Goal: Transaction & Acquisition: Purchase product/service

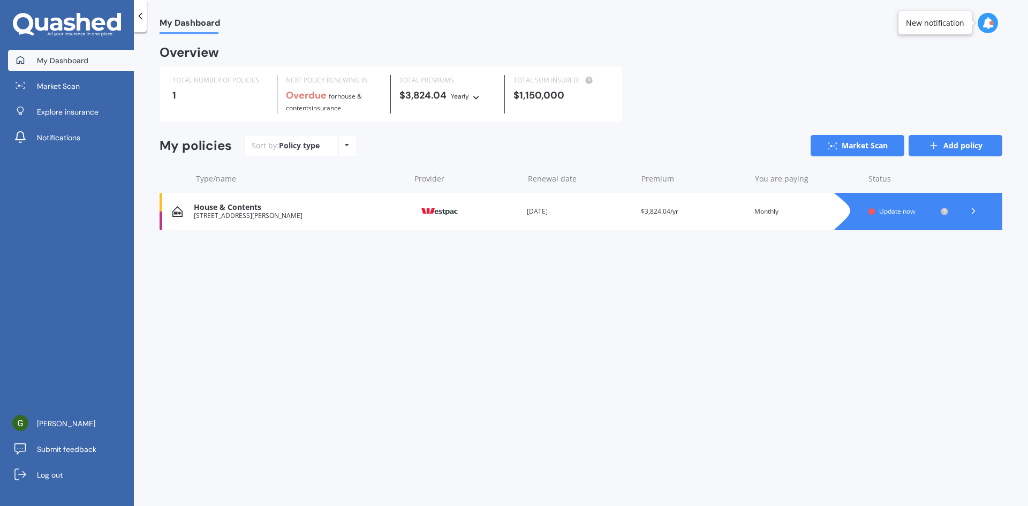
click at [932, 143] on icon at bounding box center [934, 145] width 11 height 11
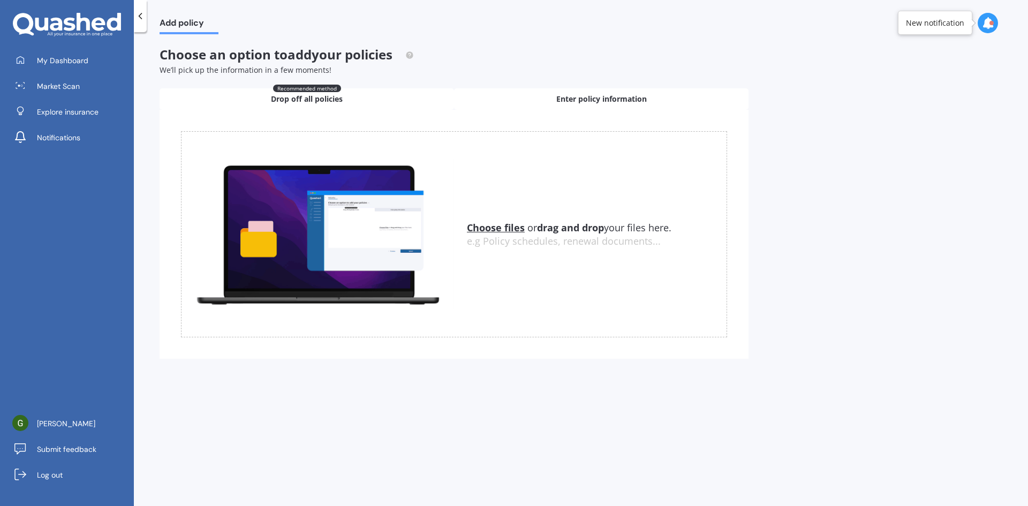
click at [537, 102] on div "Enter policy information" at bounding box center [601, 98] width 295 height 21
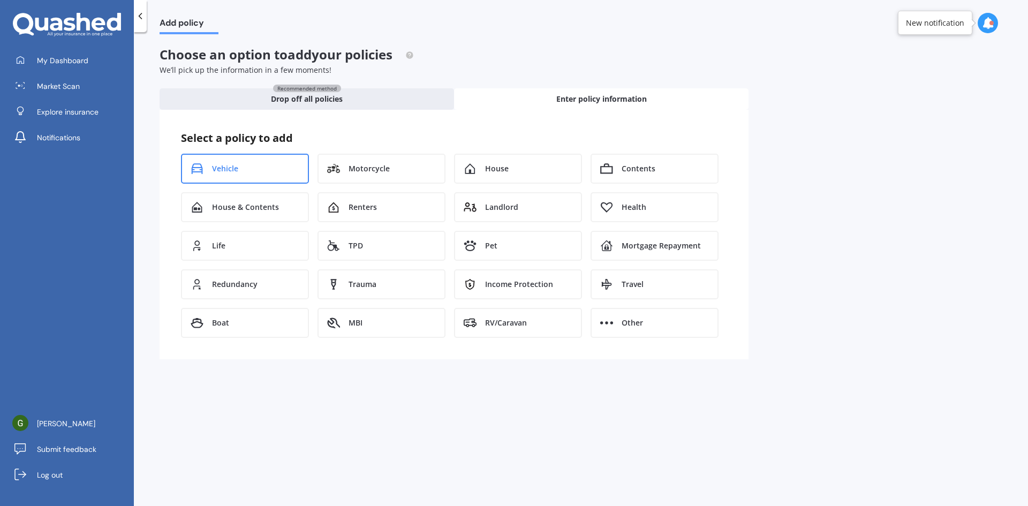
click at [237, 168] on span "Vehicle" at bounding box center [225, 168] width 26 height 11
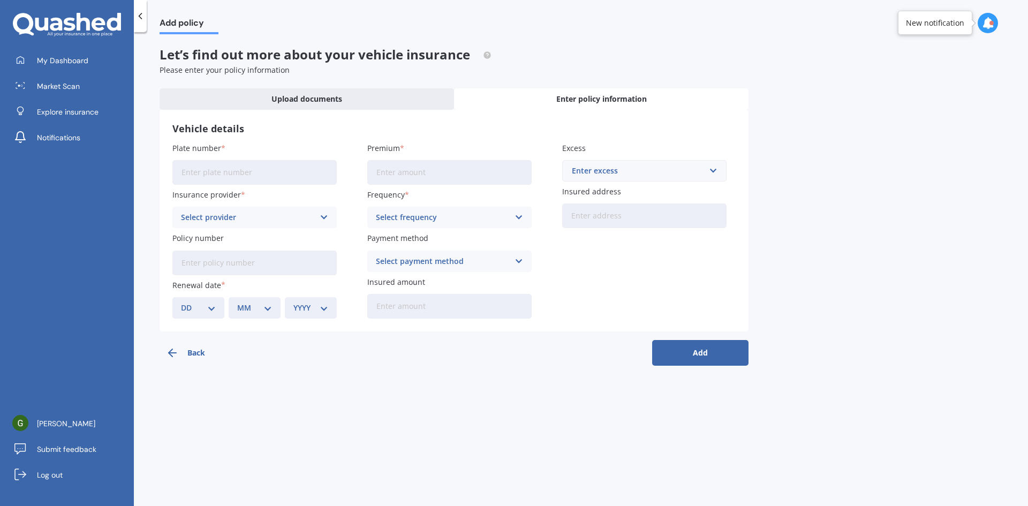
click at [191, 170] on input "Plate number" at bounding box center [254, 172] width 164 height 25
type input "RKT921"
click at [321, 216] on icon at bounding box center [324, 218] width 9 height 12
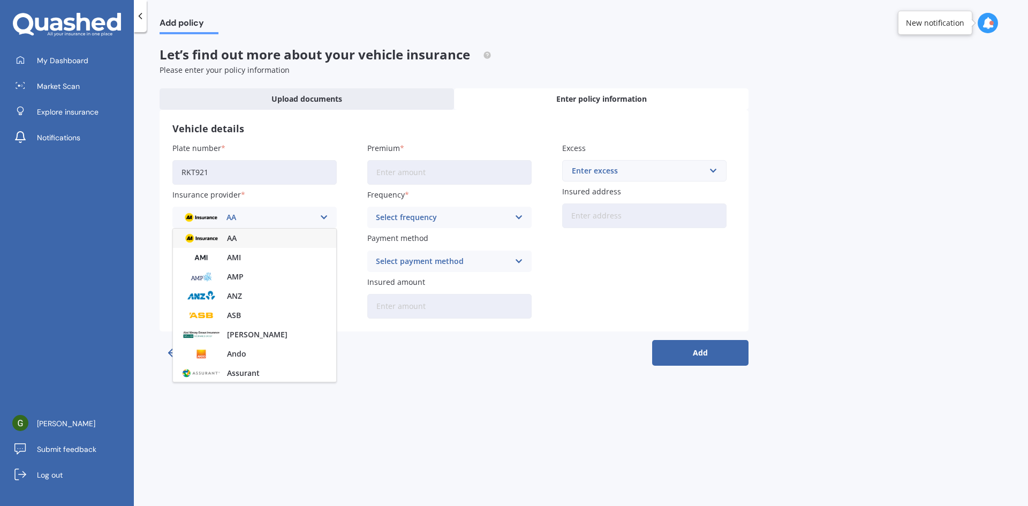
click at [321, 216] on icon at bounding box center [324, 218] width 9 height 12
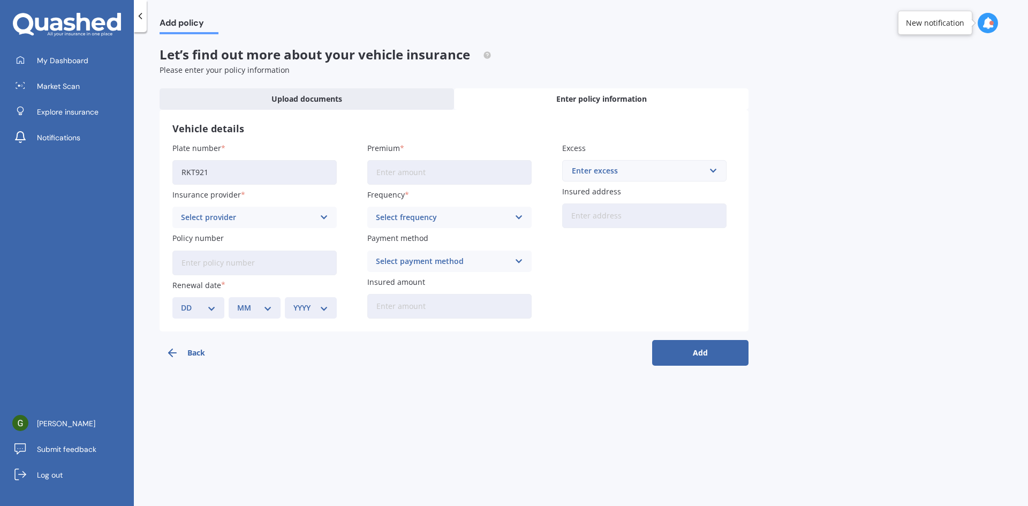
click at [443, 173] on input "Premium" at bounding box center [449, 172] width 164 height 25
click at [372, 356] on div "Back Add" at bounding box center [454, 349] width 589 height 34
click at [62, 113] on span "Explore insurance" at bounding box center [68, 112] width 62 height 11
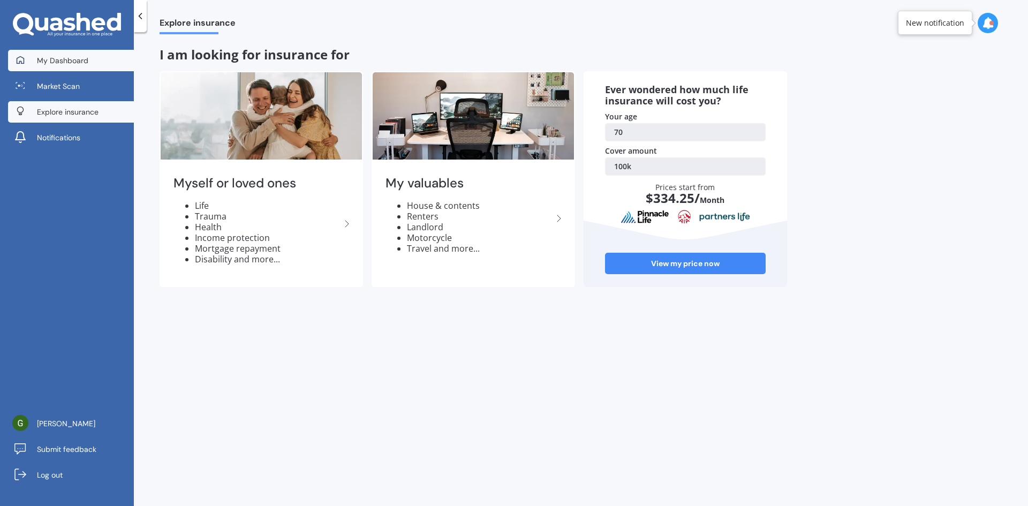
click at [73, 61] on span "My Dashboard" at bounding box center [62, 60] width 51 height 11
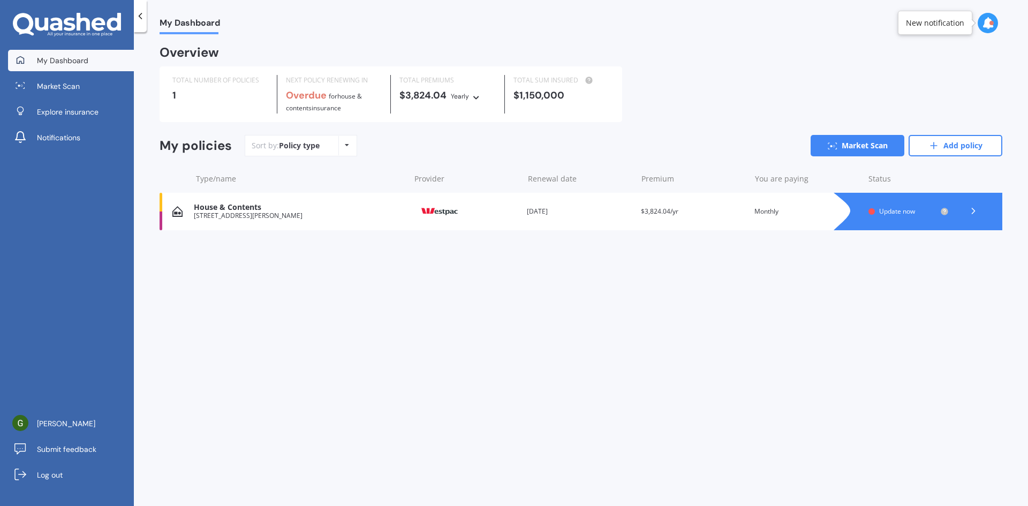
click at [210, 91] on div "1" at bounding box center [220, 95] width 96 height 11
click at [849, 145] on link "Market Scan" at bounding box center [858, 145] width 94 height 21
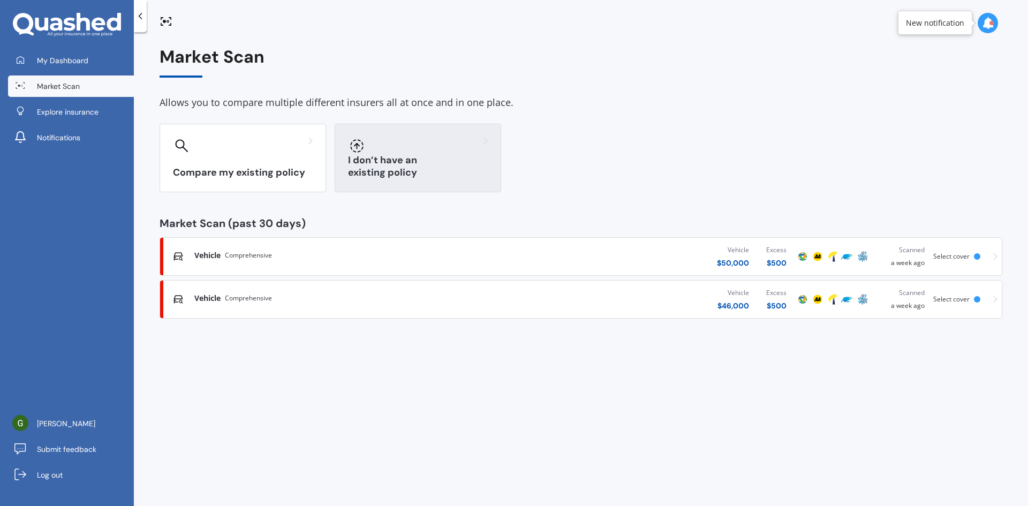
click at [425, 155] on div "I don’t have an existing policy" at bounding box center [418, 158] width 167 height 69
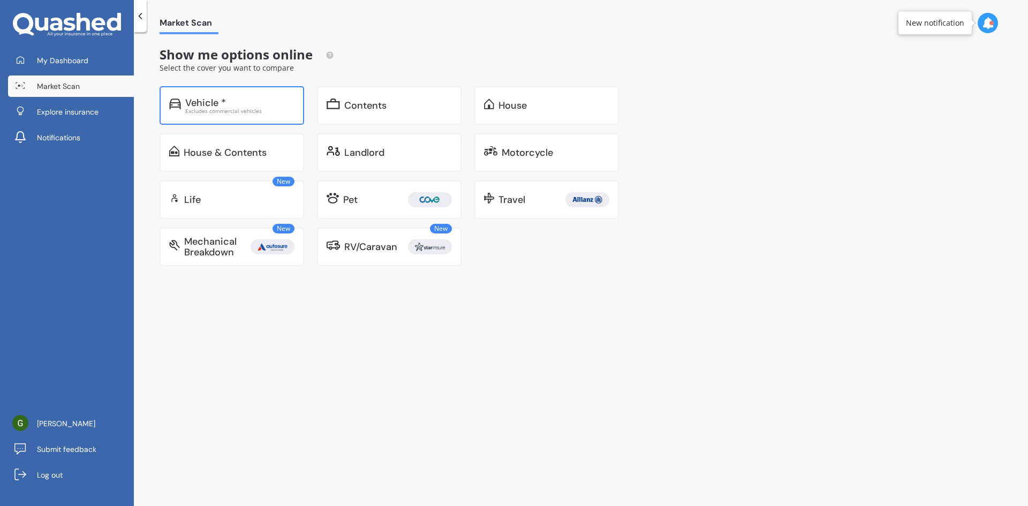
click at [210, 106] on div "Vehicle *" at bounding box center [205, 102] width 41 height 11
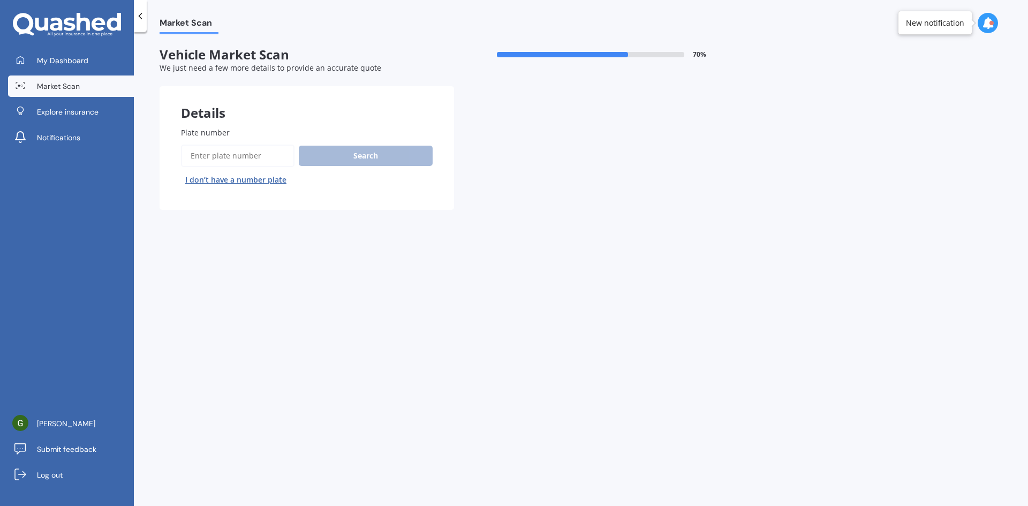
click at [197, 153] on input "Plate number" at bounding box center [238, 156] width 114 height 22
type input "RKT921"
click at [365, 156] on button "Search" at bounding box center [366, 156] width 134 height 20
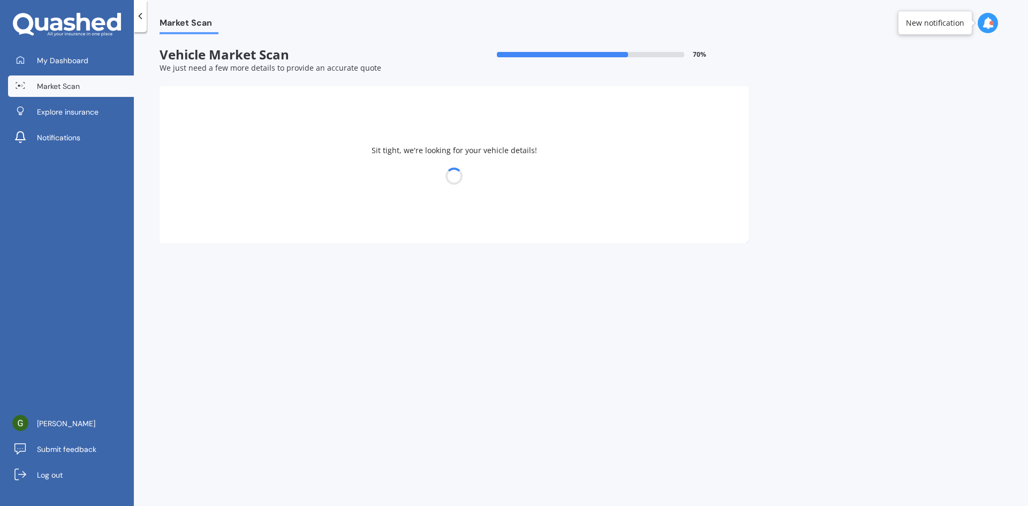
select select "29"
select select "10"
select select "1954"
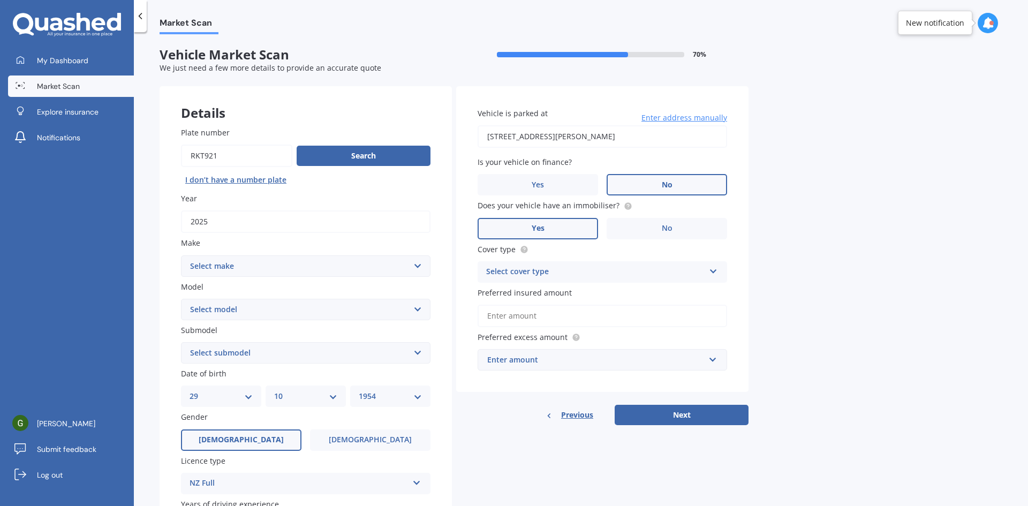
click at [416, 265] on select "Select make AC ALFA ROMEO ASTON [PERSON_NAME] AUDI AUSTIN BEDFORD Bentley BMW B…" at bounding box center [306, 265] width 250 height 21
select select "M.G"
click at [181, 255] on select "Select make AC ALFA ROMEO ASTON [PERSON_NAME] AUDI AUSTIN BEDFORD Bentley BMW B…" at bounding box center [306, 265] width 250 height 21
click at [413, 310] on select "Select model HS" at bounding box center [306, 309] width 250 height 21
select select "HS"
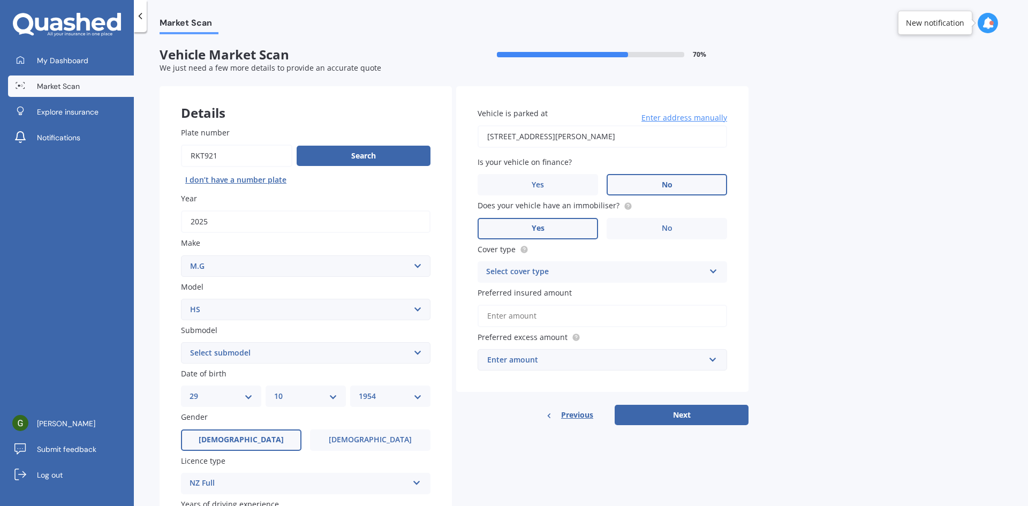
click at [181, 299] on select "Select model HS" at bounding box center [306, 309] width 250 height 21
click at [421, 352] on select "Select submodel .2.0PT/4WD/6AT" at bounding box center [306, 352] width 250 height 21
click at [414, 265] on select "Select make AC ALFA ROMEO ASTON [PERSON_NAME] AUDI AUSTIN BEDFORD Bentley BMW B…" at bounding box center [306, 265] width 250 height 21
select select "M.G."
click at [181, 255] on select "Select make AC ALFA ROMEO ASTON [PERSON_NAME] AUDI AUSTIN BEDFORD Bentley BMW B…" at bounding box center [306, 265] width 250 height 21
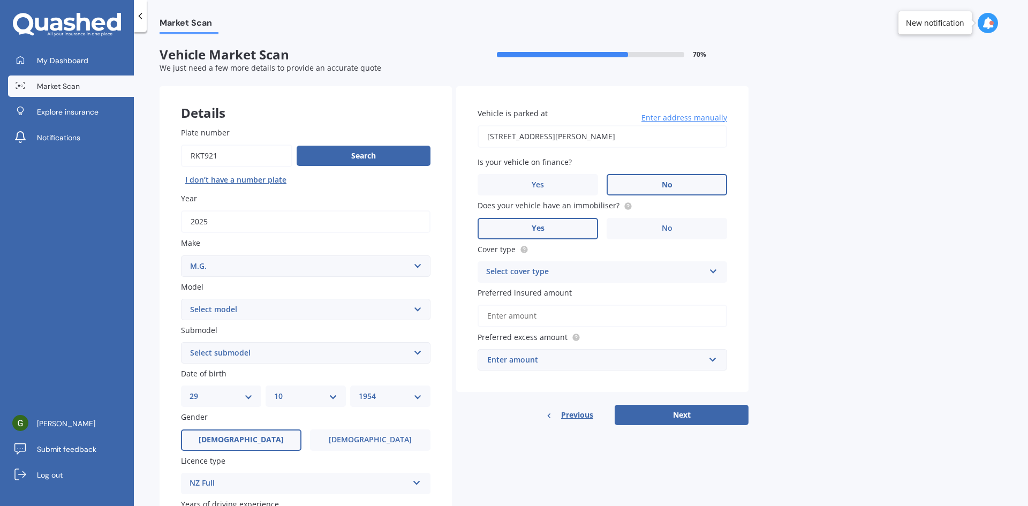
click at [416, 310] on select "Select model 3 6 GS HS Metro MG3 MG4 MGF Midget Montego TD 2000 TF 120 TF 135 T…" at bounding box center [306, 309] width 250 height 21
select select "HS"
click at [181, 299] on select "Select model 3 6 GS HS Metro MG3 MG4 MGF Midget Montego TD 2000 TF 120 TF 135 T…" at bounding box center [306, 309] width 250 height 21
click at [415, 353] on select "Select submodel CORE 1.5PT/7AT Essence 1.5T Essence Anfield 1.5T Essence Plug-i…" at bounding box center [306, 352] width 250 height 21
click at [498, 476] on div "Details Plate number Search I don’t have a number plate Year [DATE] Make Select…" at bounding box center [454, 344] width 589 height 517
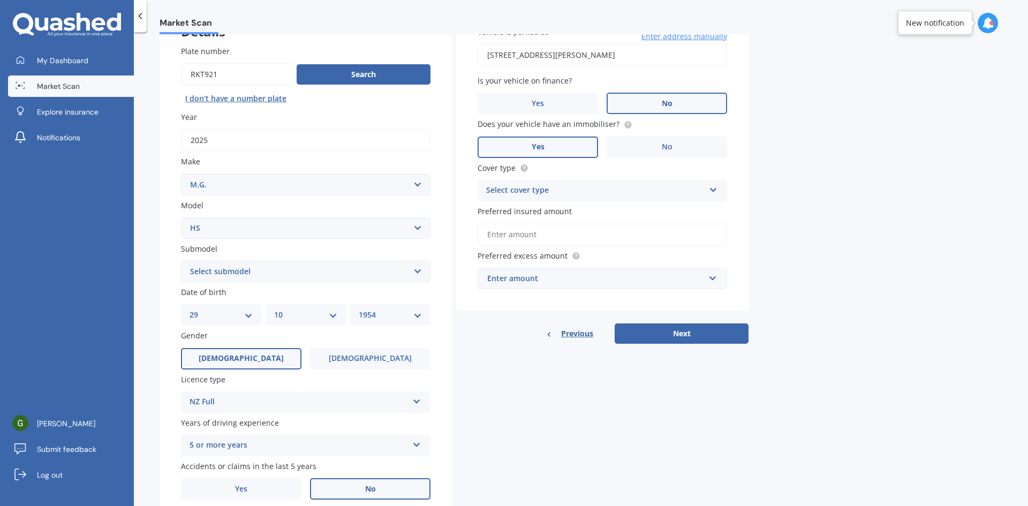
scroll to position [107, 0]
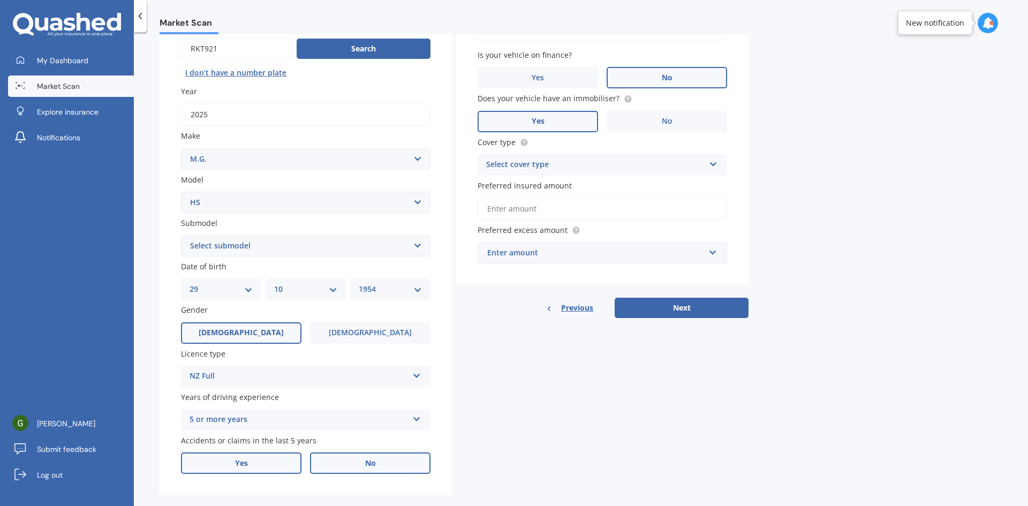
click at [250, 461] on label "Yes" at bounding box center [241, 463] width 121 height 21
click at [0, 0] on input "Yes" at bounding box center [0, 0] width 0 height 0
click at [413, 244] on select "Select submodel CORE 1.5PT/7AT Essence 1.5T Essence Anfield 1.5T Essence Plug-i…" at bounding box center [306, 245] width 250 height 21
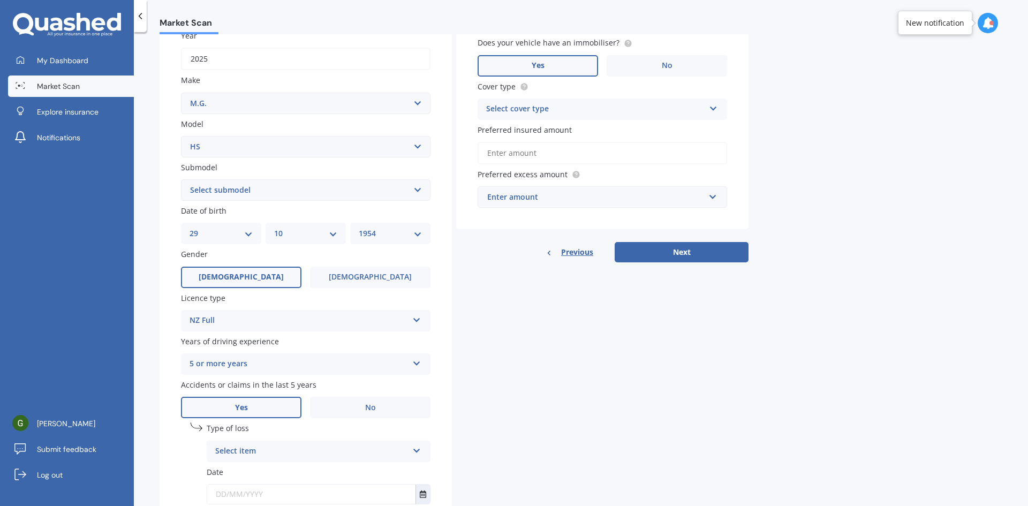
scroll to position [214, 0]
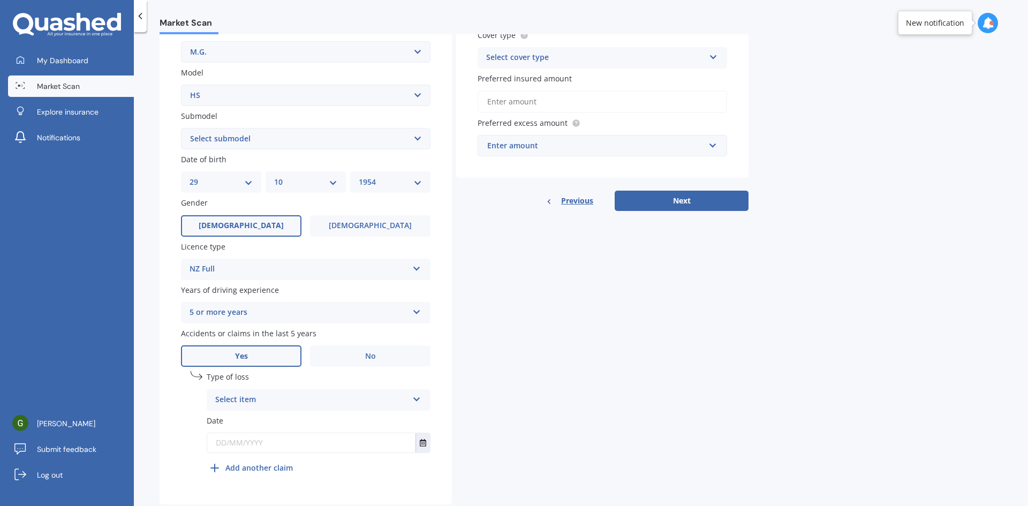
click at [417, 399] on icon at bounding box center [416, 397] width 9 height 7
click at [253, 423] on span "At fault accident" at bounding box center [246, 421] width 61 height 10
click at [230, 441] on input "text" at bounding box center [311, 442] width 208 height 19
type input "[DATE]"
click at [424, 443] on icon "Select date" at bounding box center [423, 442] width 6 height 7
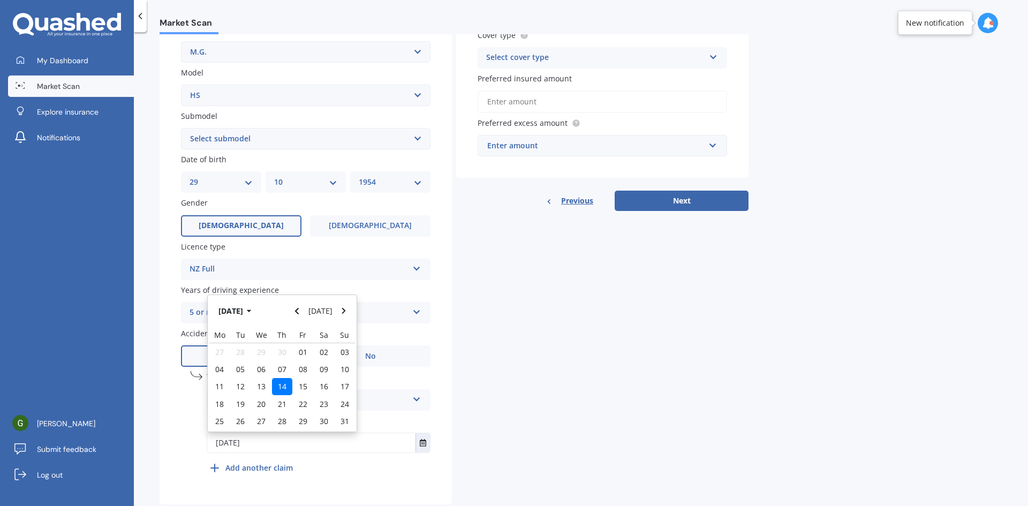
click at [282, 384] on span "14" at bounding box center [282, 386] width 9 height 10
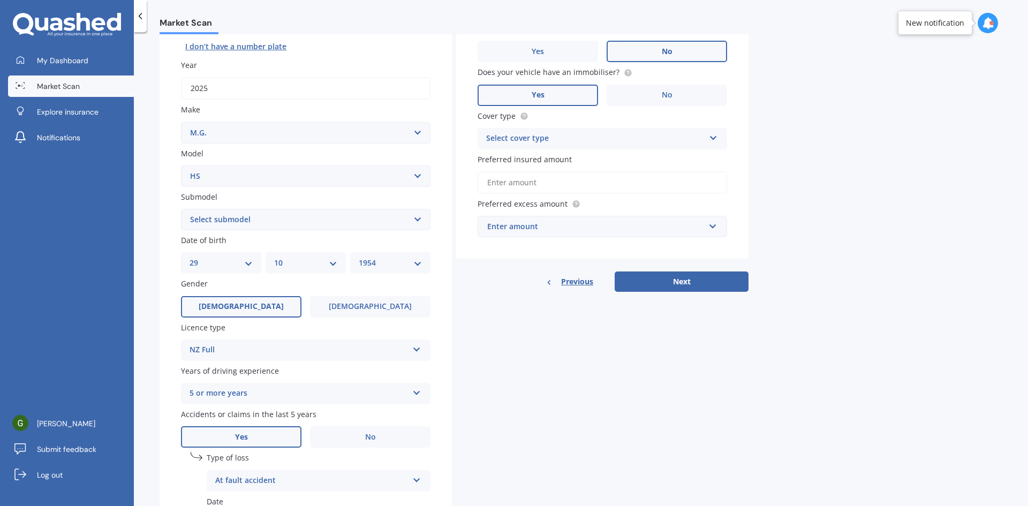
scroll to position [26, 0]
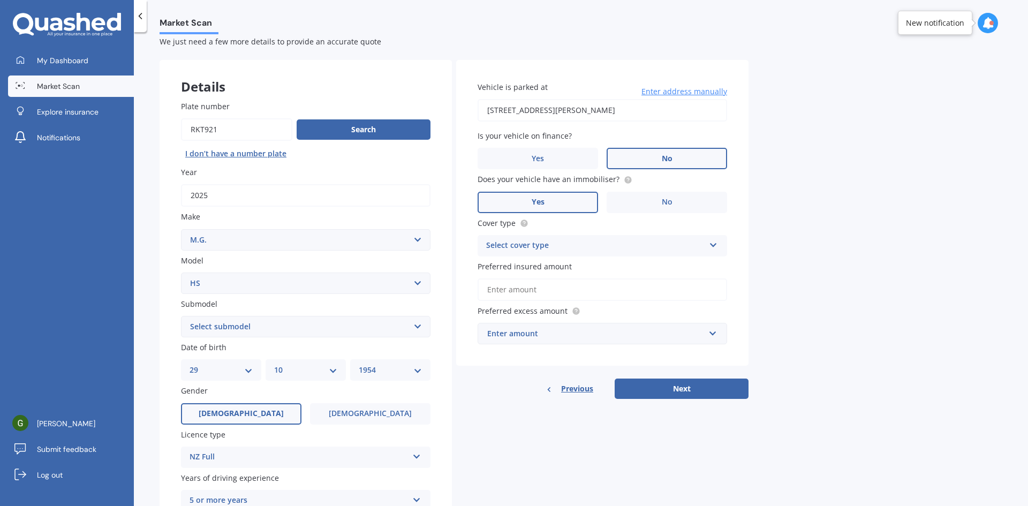
click at [713, 244] on icon at bounding box center [713, 242] width 9 height 7
click at [520, 262] on span "Comprehensive" at bounding box center [515, 266] width 57 height 10
click at [514, 291] on input "Preferred insured amount" at bounding box center [603, 289] width 250 height 22
type input "$46,000"
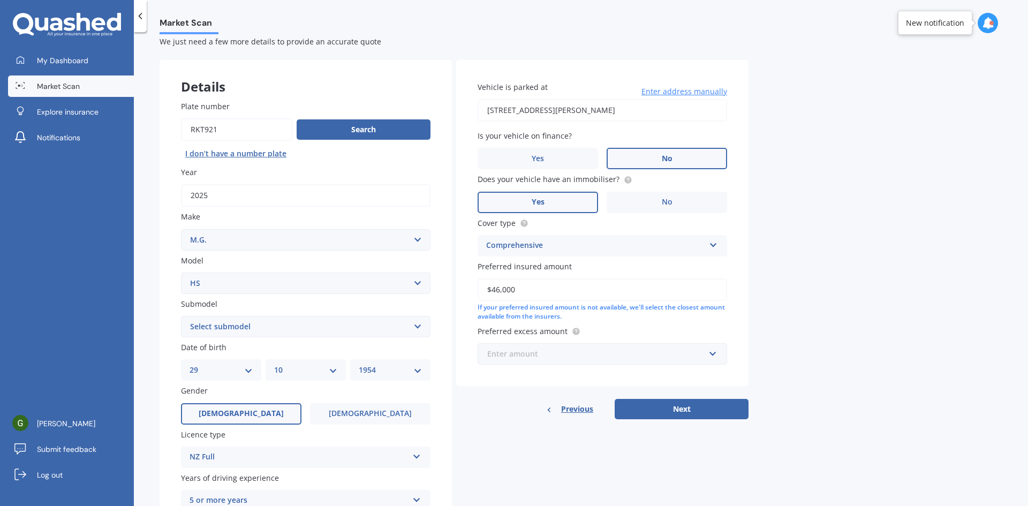
click at [711, 353] on input "text" at bounding box center [599, 354] width 240 height 20
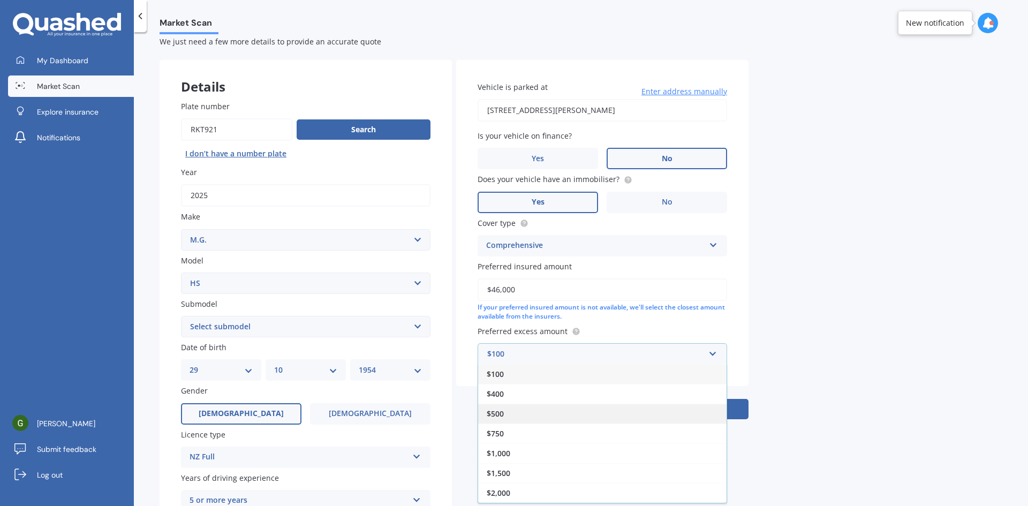
click at [501, 413] on span "$500" at bounding box center [495, 414] width 17 height 10
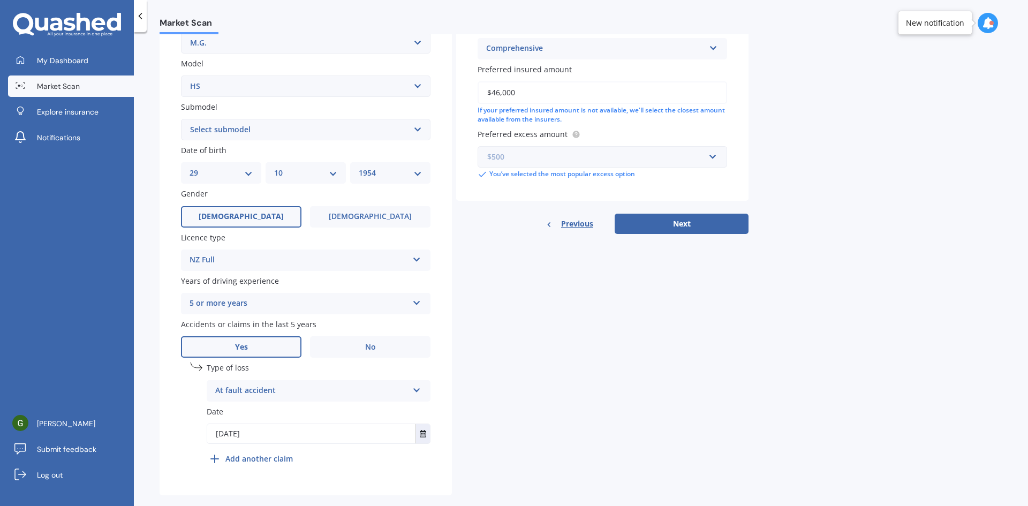
scroll to position [240, 0]
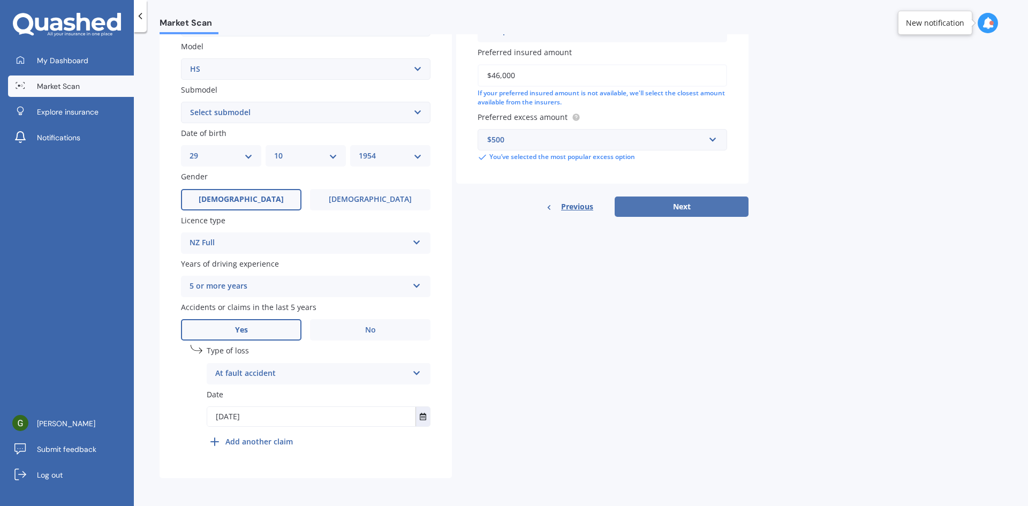
click at [679, 203] on button "Next" at bounding box center [682, 207] width 134 height 20
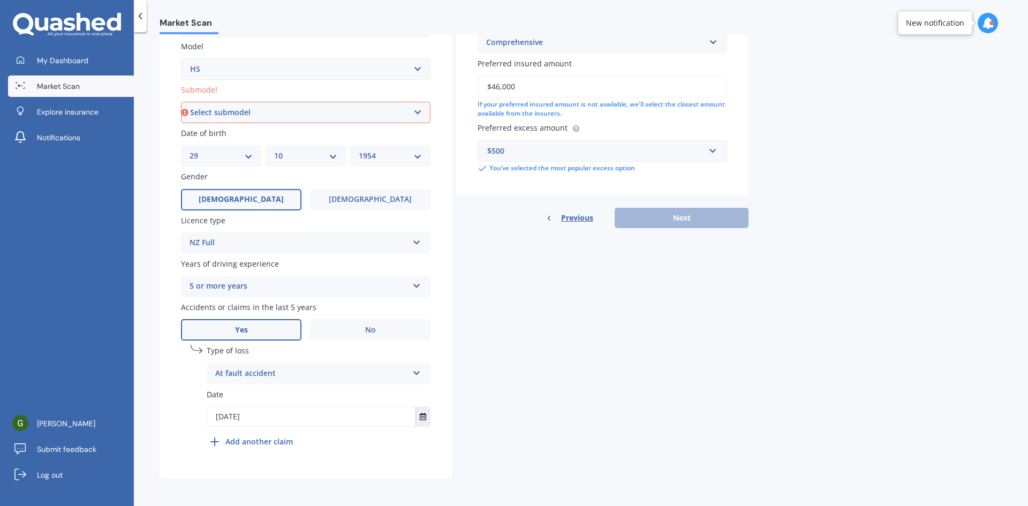
click at [418, 111] on select "Select submodel CORE 1.5PT/7AT Essence 1.5T Essence Anfield 1.5T Essence Plug-i…" at bounding box center [306, 112] width 250 height 21
select select "ESSENCE 1.5T"
click at [181, 102] on select "Select submodel CORE 1.5PT/7AT Essence 1.5T Essence Anfield 1.5T Essence Plug-i…" at bounding box center [306, 112] width 250 height 21
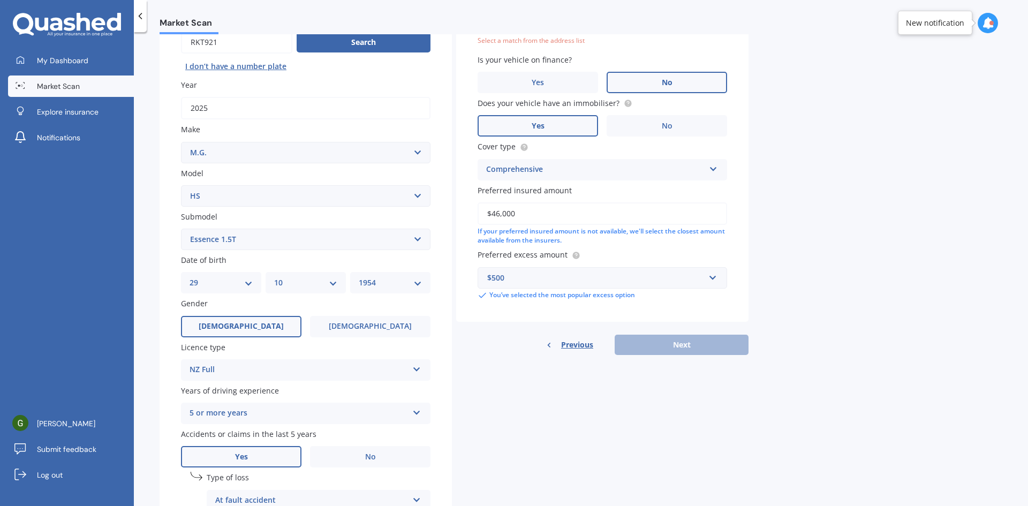
scroll to position [73, 0]
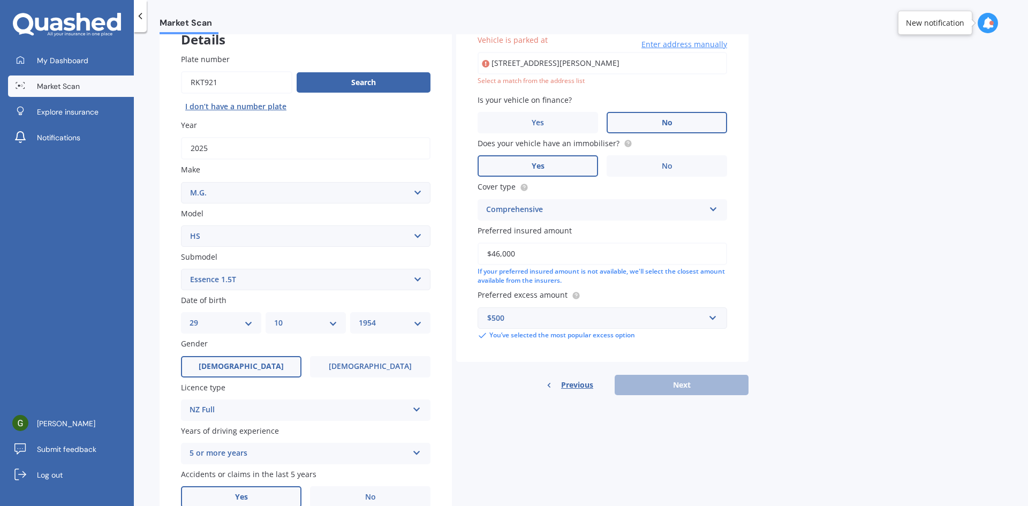
type input "[STREET_ADDRESS][PERSON_NAME]"
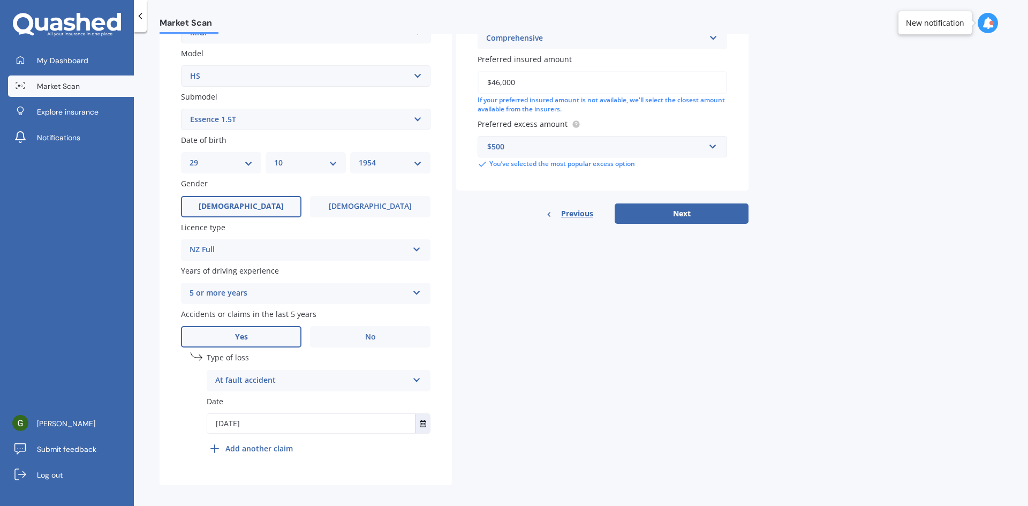
scroll to position [240, 0]
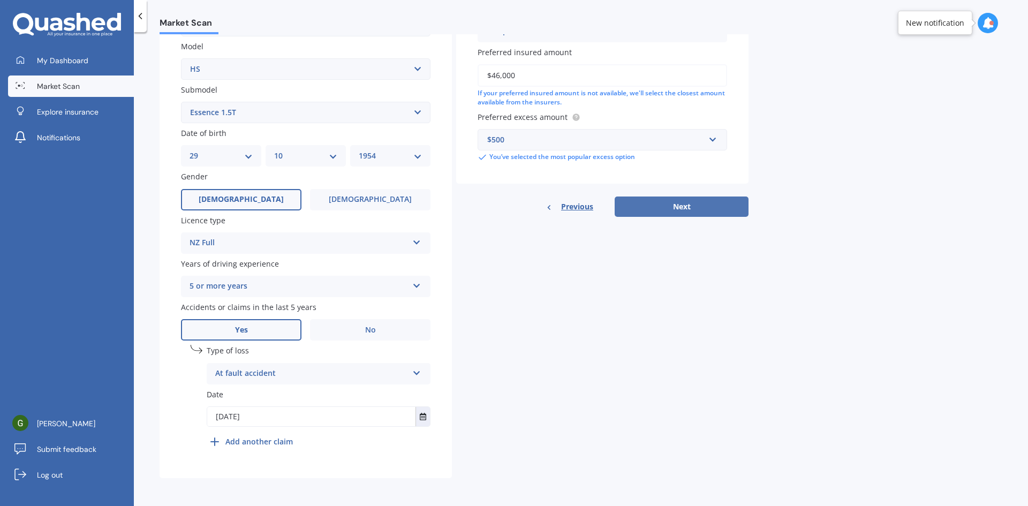
click at [663, 207] on button "Next" at bounding box center [682, 207] width 134 height 20
select select "29"
select select "10"
select select "1954"
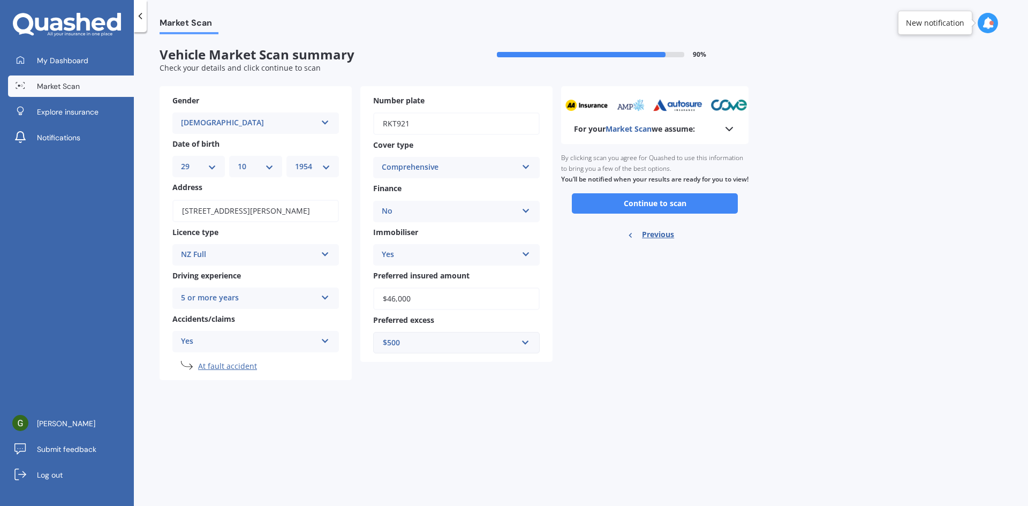
scroll to position [0, 0]
click at [223, 366] on li "At fault accident" at bounding box center [268, 366] width 141 height 11
select select "M.G."
select select "HS"
select select "ESSENCE 1.5T"
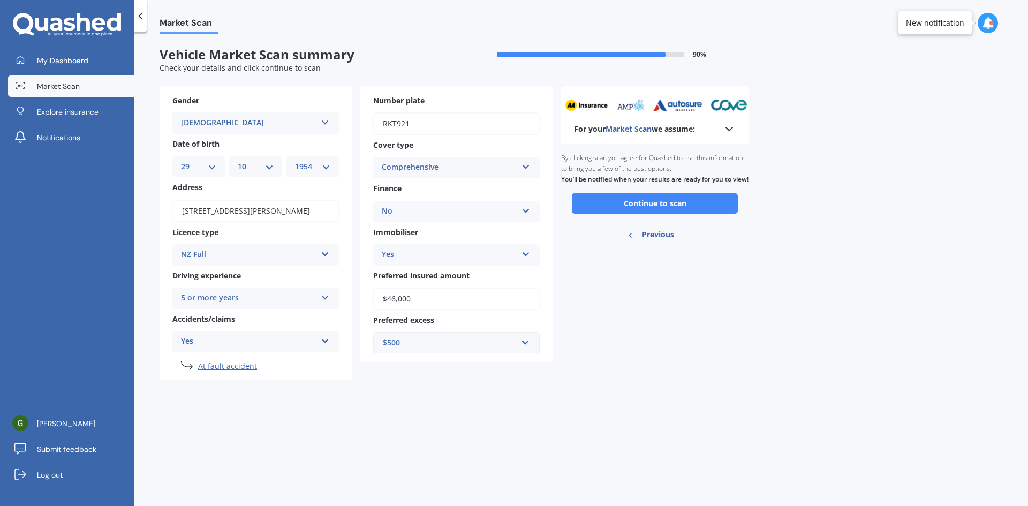
select select "29"
select select "10"
select select "1954"
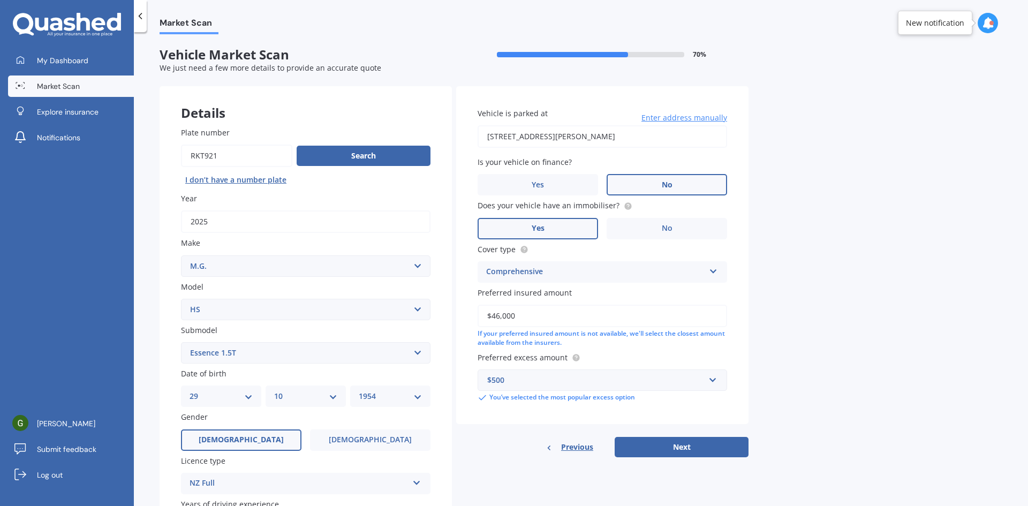
click at [675, 447] on button "Next" at bounding box center [682, 447] width 134 height 20
select select "29"
select select "10"
select select "1954"
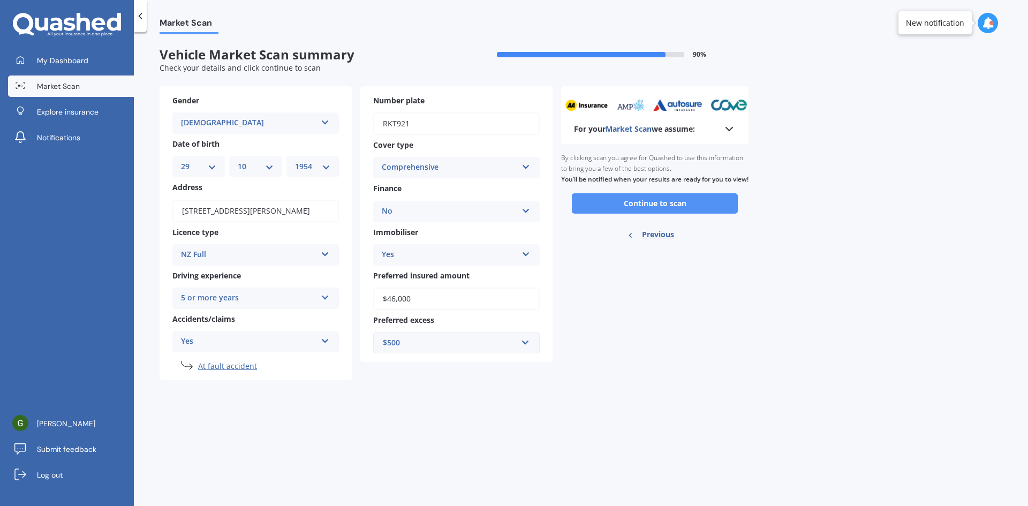
click at [623, 214] on button "Continue to scan" at bounding box center [655, 203] width 166 height 20
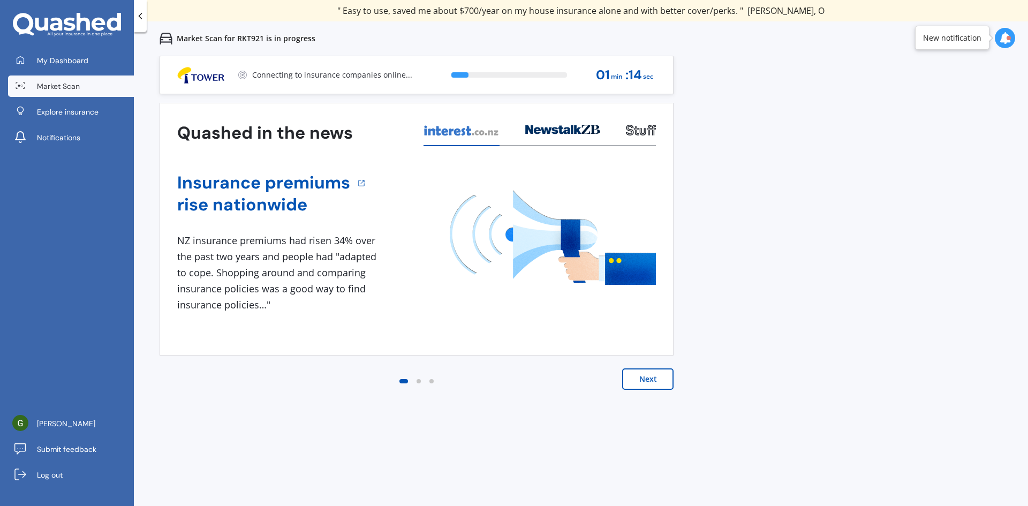
click at [643, 378] on button "Next" at bounding box center [647, 378] width 51 height 21
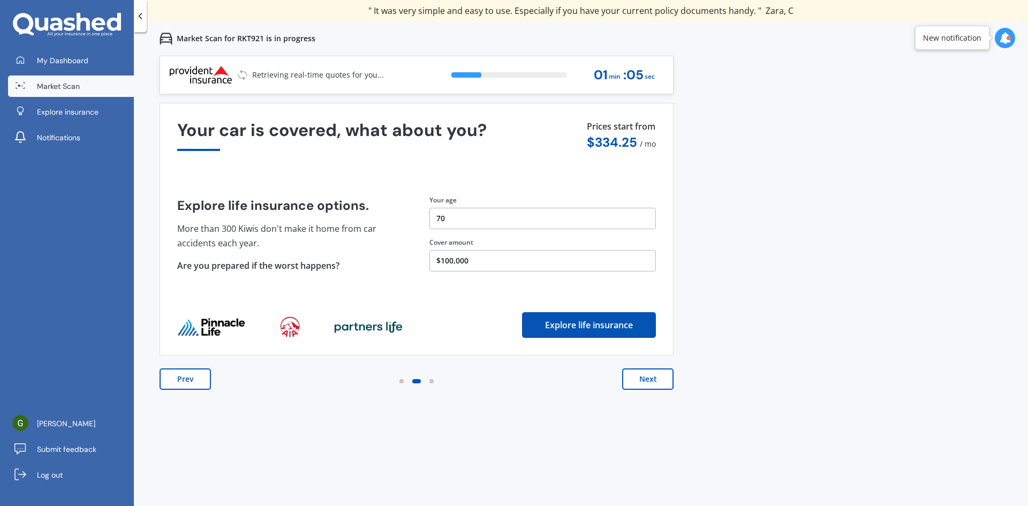
click at [648, 379] on button "Next" at bounding box center [647, 378] width 51 height 21
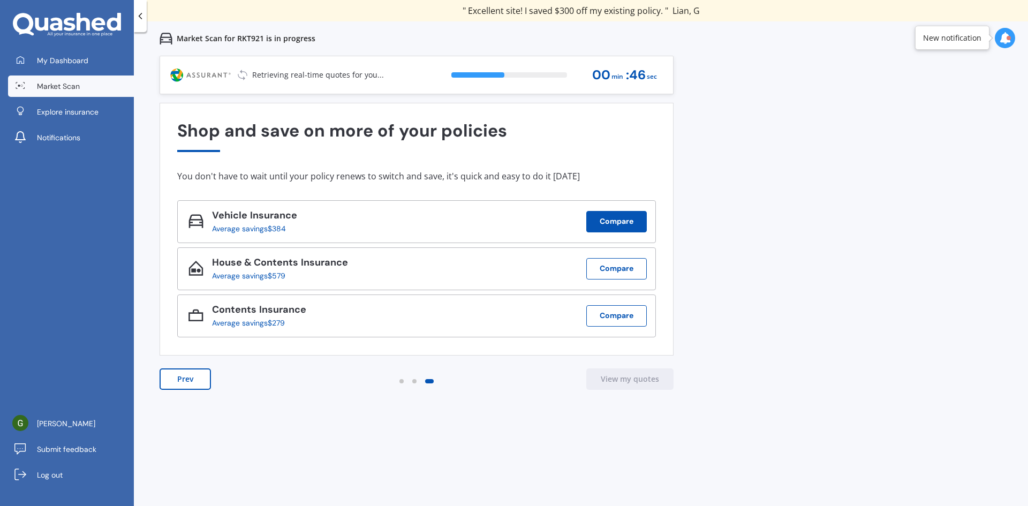
click at [603, 220] on button "Compare" at bounding box center [616, 221] width 61 height 21
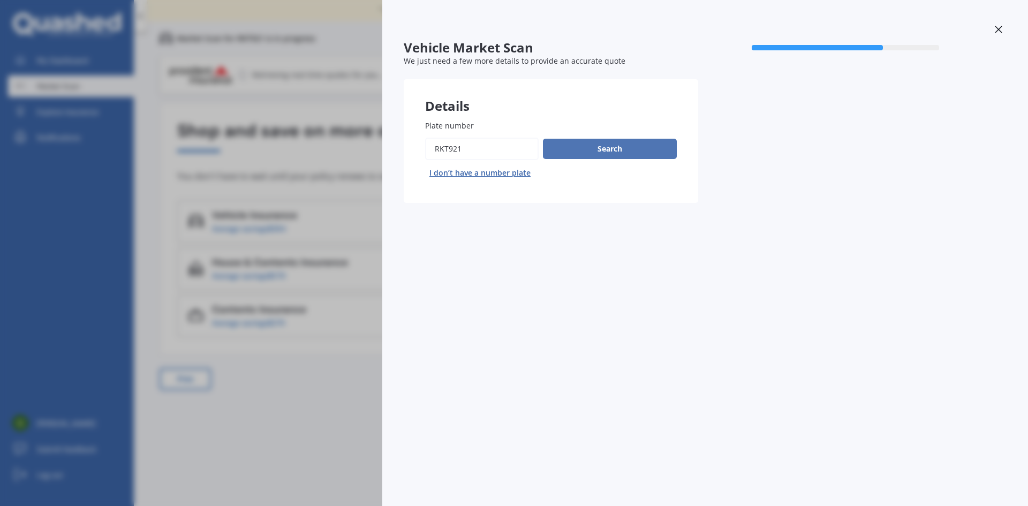
click at [604, 146] on button "Search" at bounding box center [610, 149] width 134 height 20
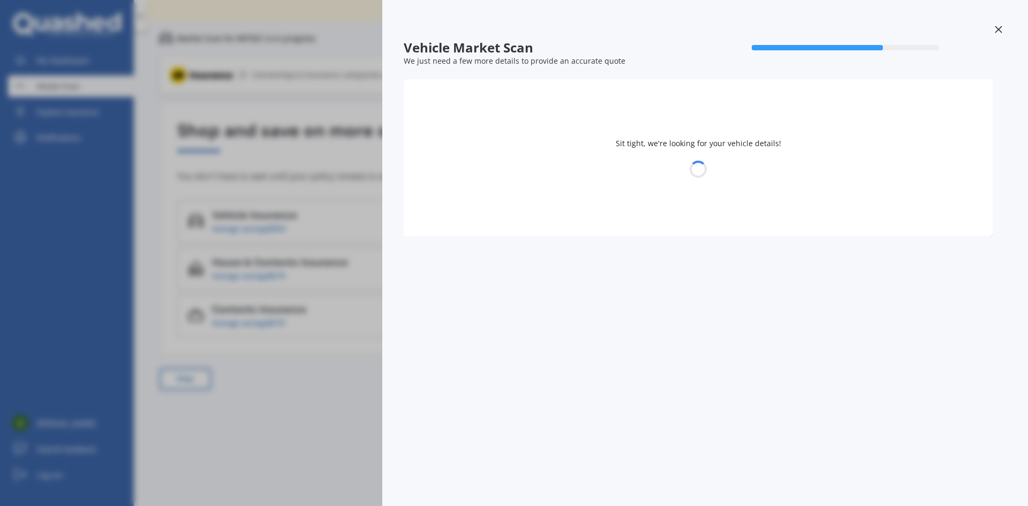
select select "29"
select select "10"
select select "1954"
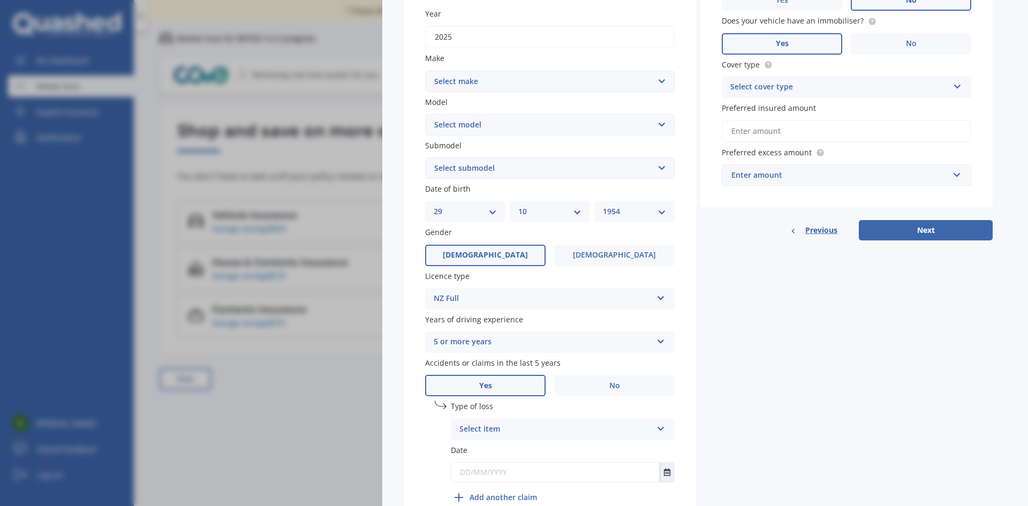
scroll to position [129, 0]
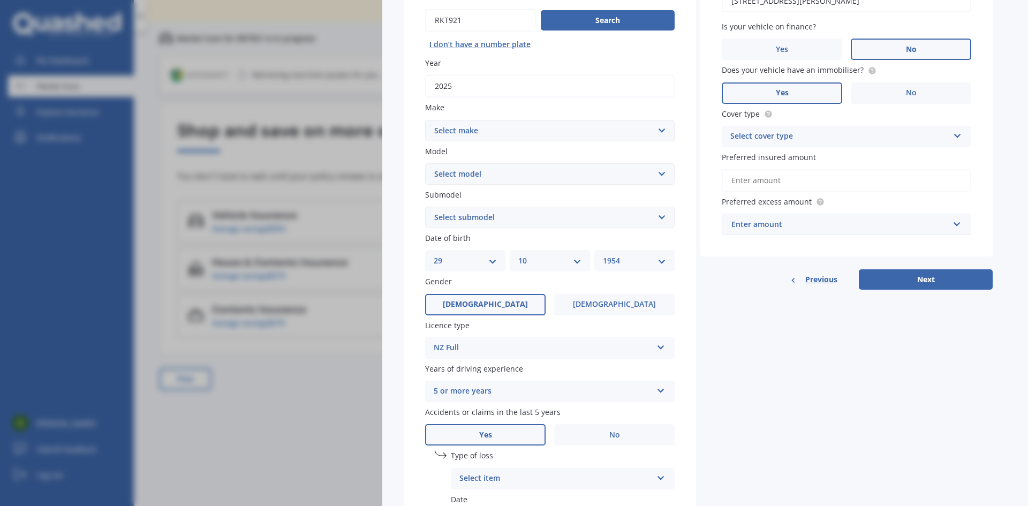
click at [819, 278] on span "Previous" at bounding box center [822, 280] width 32 height 16
click at [363, 39] on div "Vehicle Market Scan 70 % We just need a few more details to provide an accurate…" at bounding box center [514, 253] width 1028 height 506
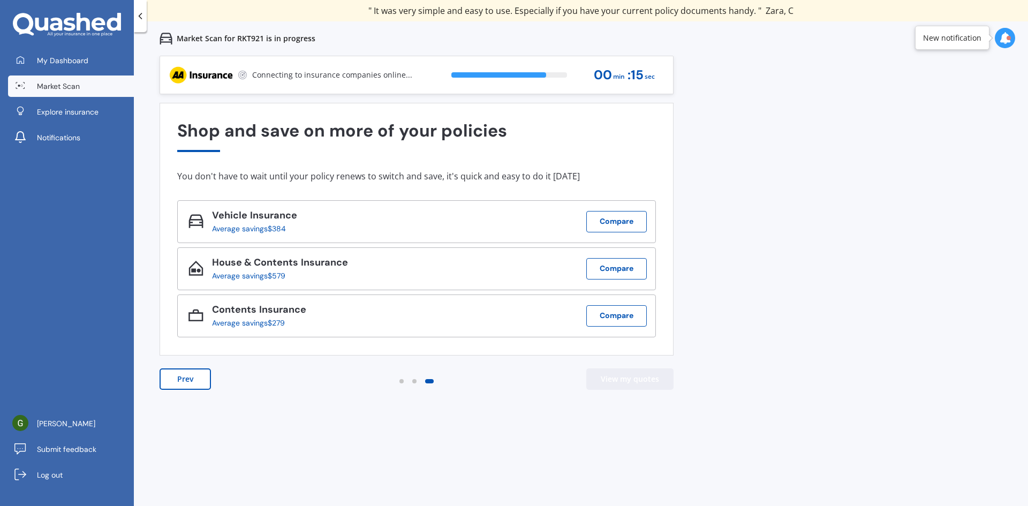
click at [637, 379] on button "View my quotes" at bounding box center [629, 378] width 87 height 21
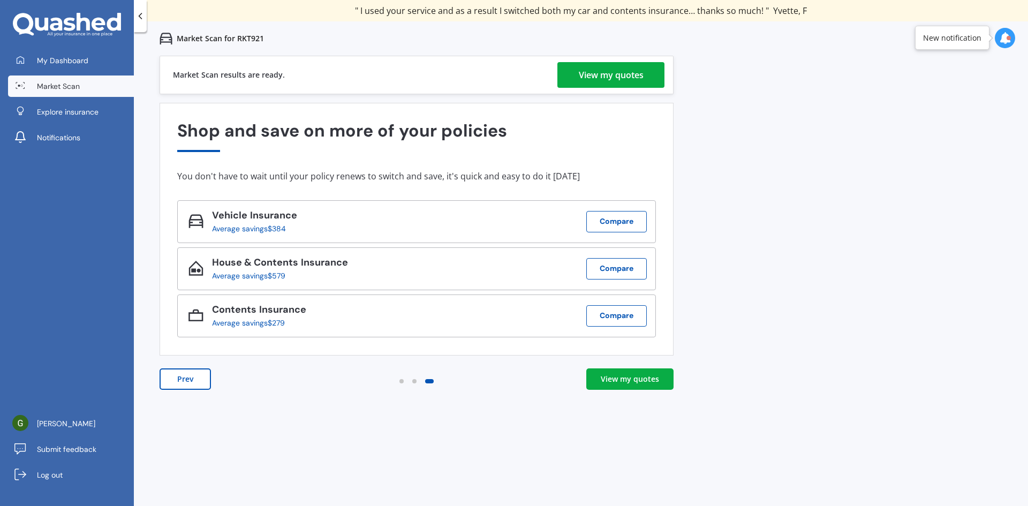
click at [637, 375] on div "View my quotes" at bounding box center [630, 379] width 58 height 11
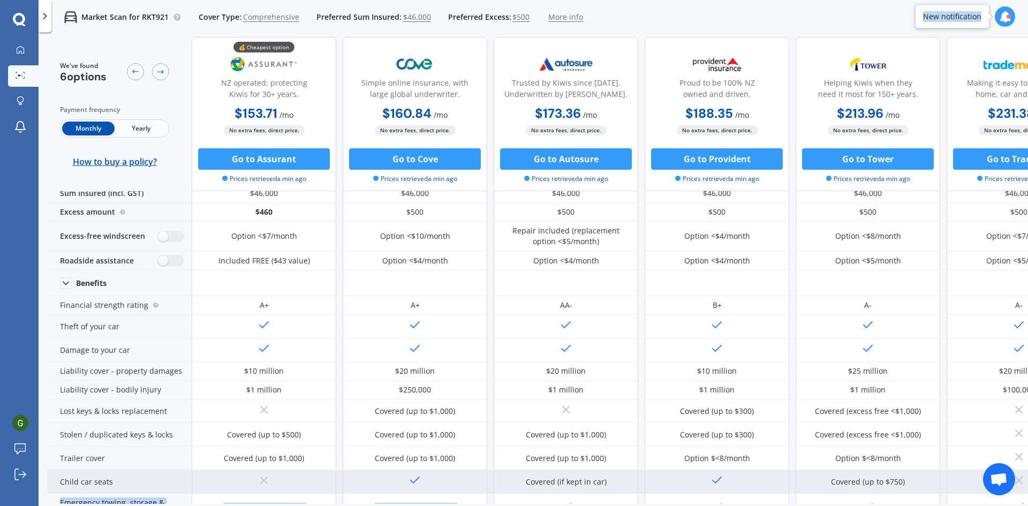
scroll to position [16, 57]
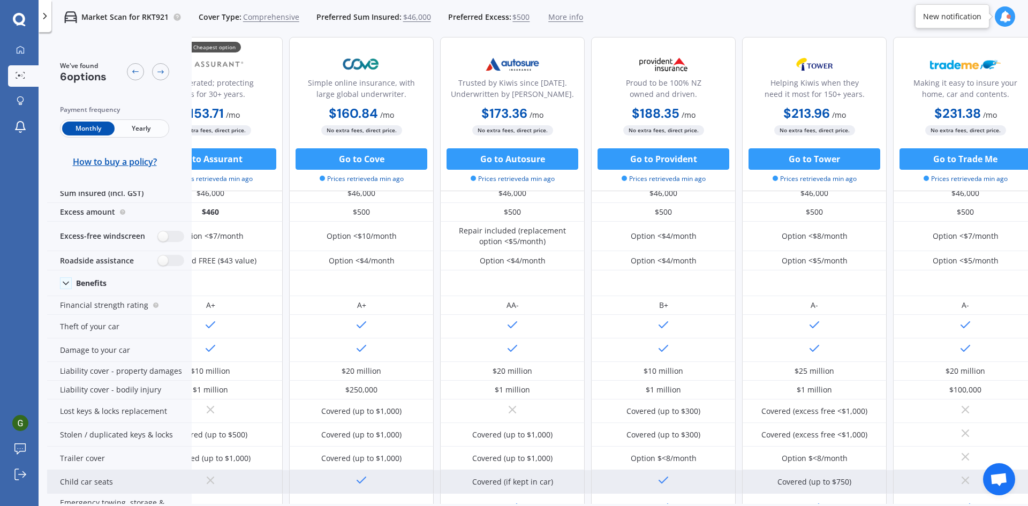
drag, startPoint x: 928, startPoint y: 495, endPoint x: 1017, endPoint y: 486, distance: 89.9
click at [1017, 486] on div "Covered (if kept in car) Covered (up to $750)" at bounding box center [588, 482] width 900 height 24
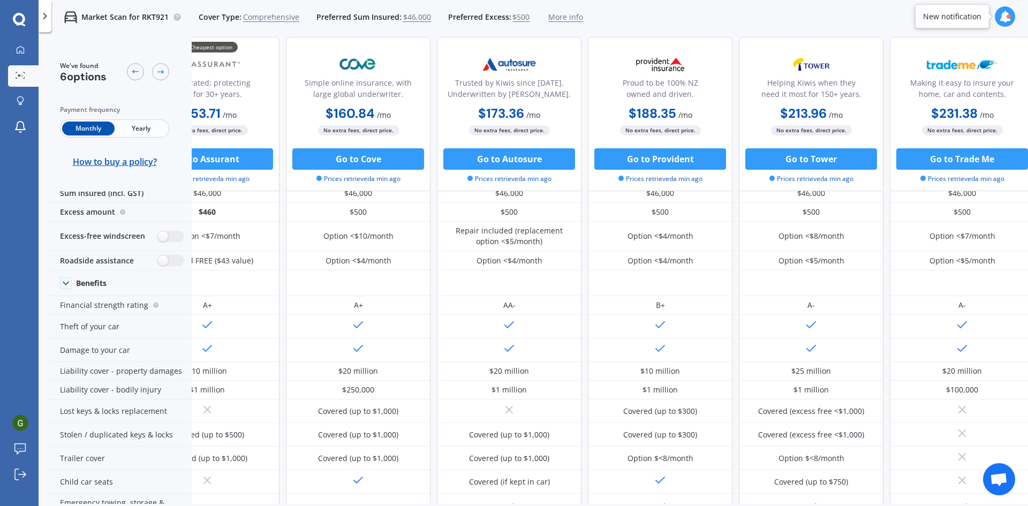
drag, startPoint x: 993, startPoint y: 496, endPoint x: 1010, endPoint y: 498, distance: 16.7
click at [1010, 498] on div "We've found 6 options Payment frequency Monthly Yearly How to buy a policy? 💰 C…" at bounding box center [537, 270] width 981 height 467
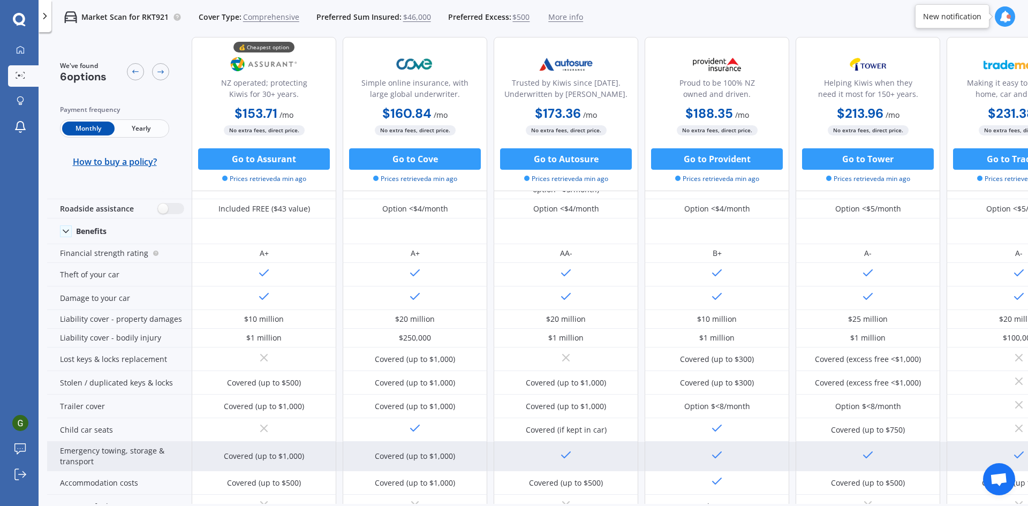
scroll to position [0, 0]
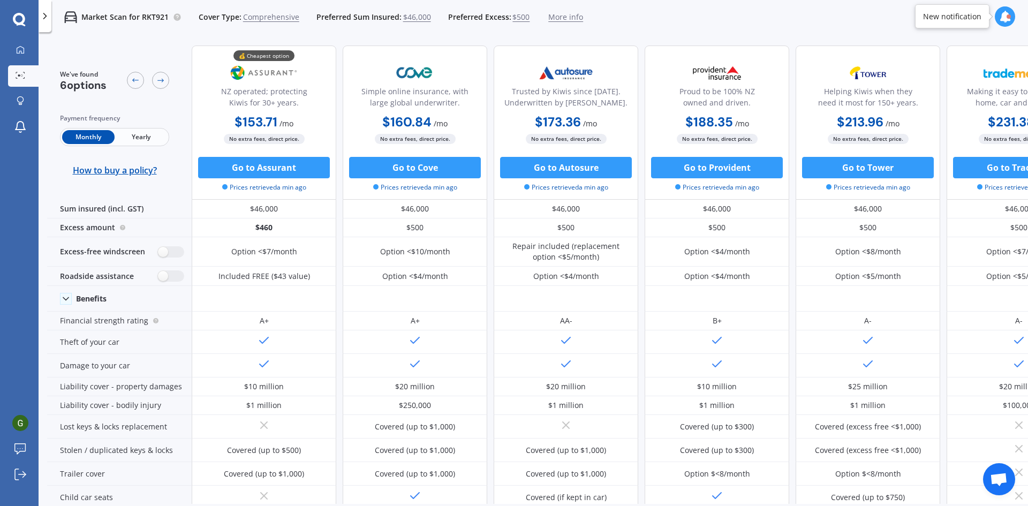
click at [139, 137] on span "Yearly" at bounding box center [141, 137] width 52 height 14
